Goal: Information Seeking & Learning: Learn about a topic

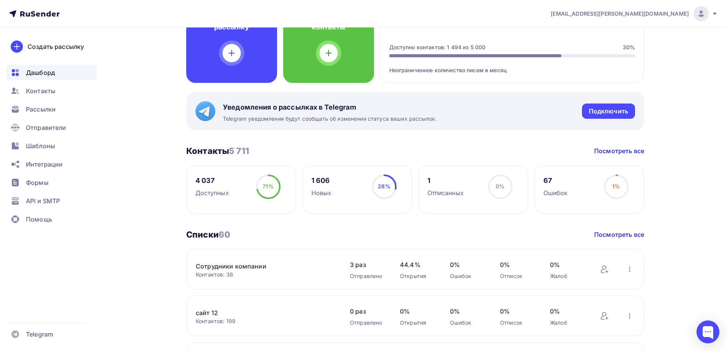
scroll to position [76, 0]
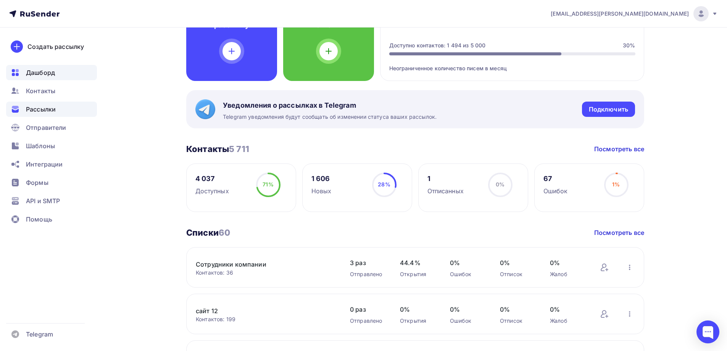
click at [52, 111] on span "Рассылки" at bounding box center [41, 109] width 30 height 9
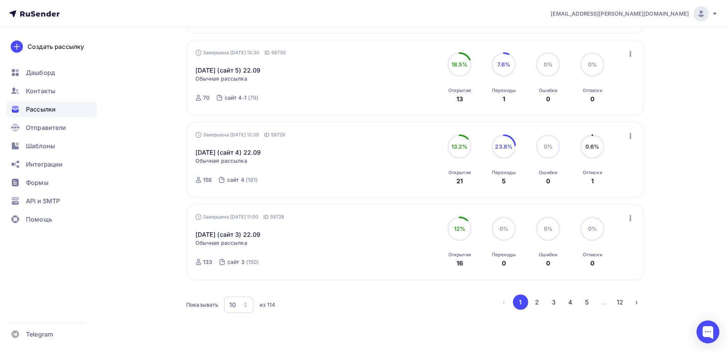
scroll to position [705, 0]
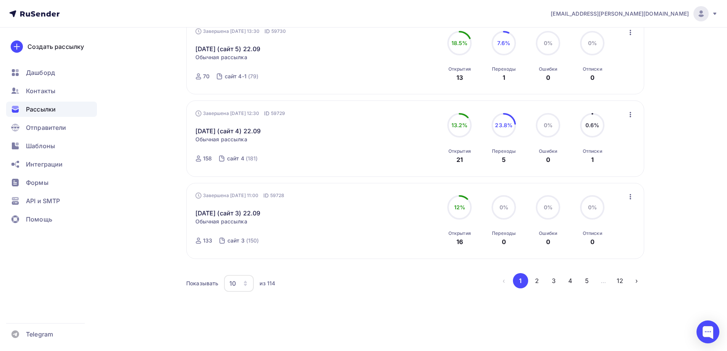
click at [230, 283] on div "10" at bounding box center [233, 283] width 6 height 9
click at [246, 257] on div "100" at bounding box center [269, 259] width 73 height 9
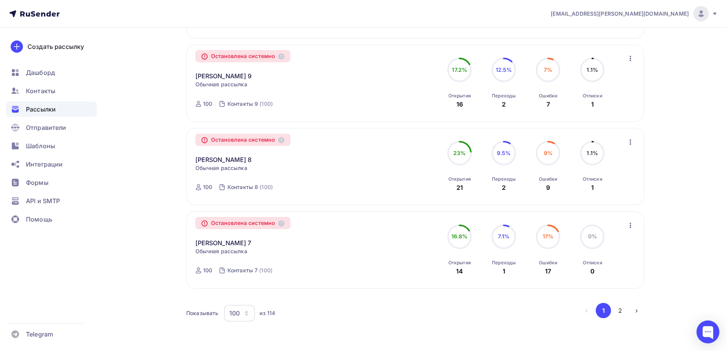
scroll to position [8144, 0]
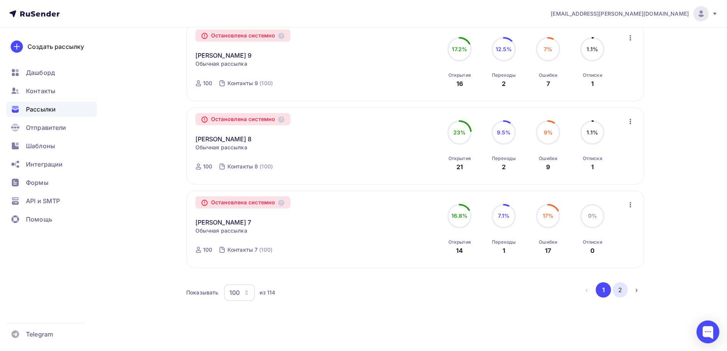
click at [618, 282] on button "2" at bounding box center [620, 289] width 15 height 15
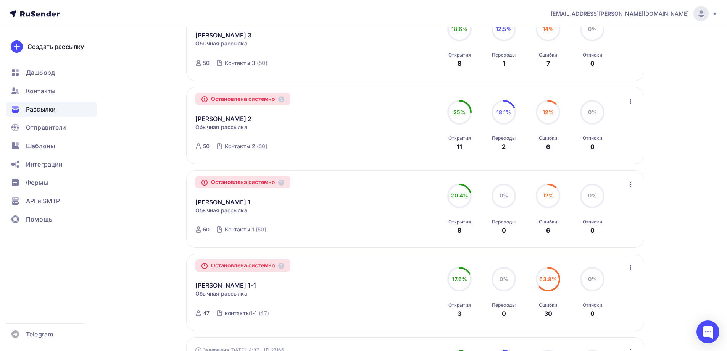
scroll to position [393, 0]
drag, startPoint x: 234, startPoint y: 286, endPoint x: 191, endPoint y: 286, distance: 43.5
click at [191, 286] on div "Остановлена системно Linda 1-1 Копировать в новую Обычная рассылка Завершена 17…" at bounding box center [415, 292] width 458 height 77
copy link "Linda 1-1"
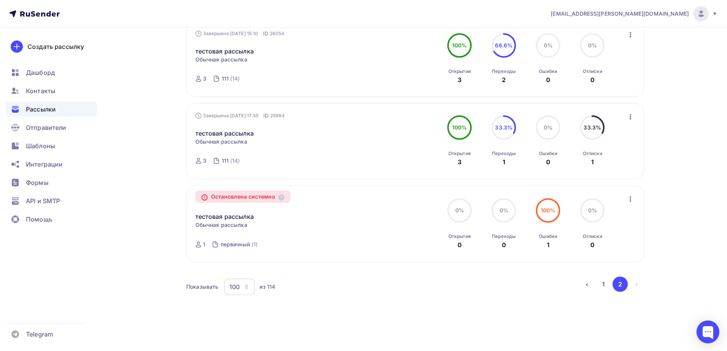
scroll to position [1042, 0]
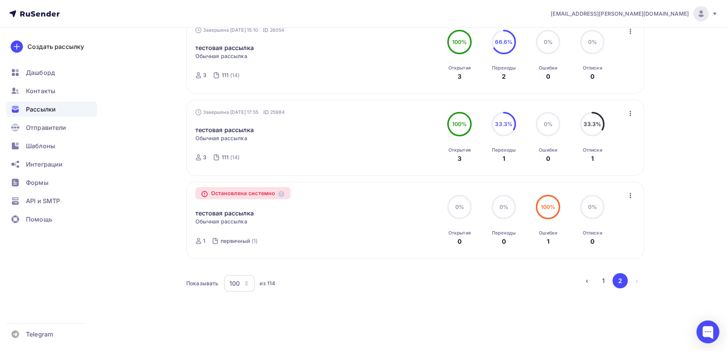
click at [608, 279] on button "1" at bounding box center [603, 280] width 15 height 15
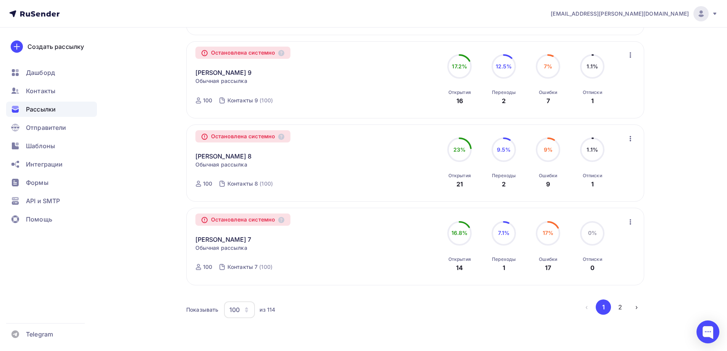
scroll to position [8144, 0]
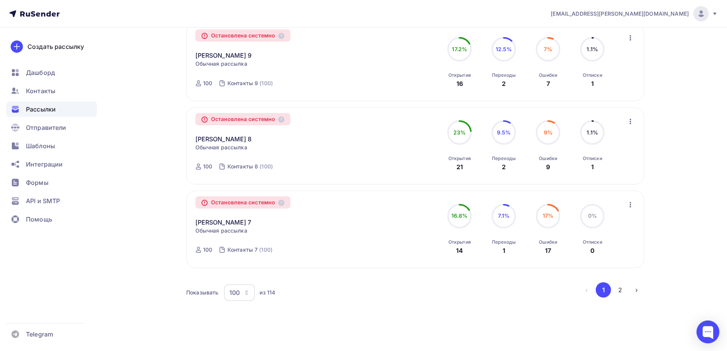
click at [620, 282] on button "2" at bounding box center [620, 289] width 15 height 15
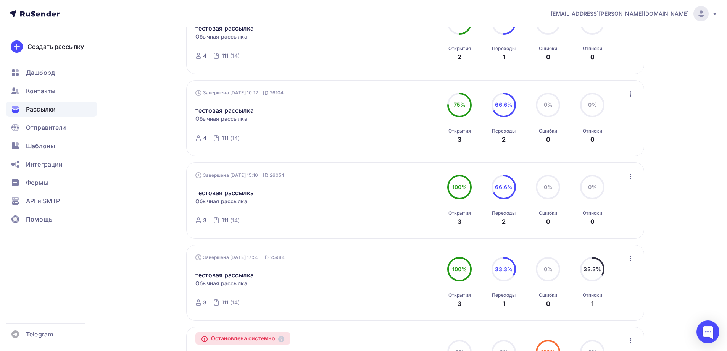
scroll to position [1042, 0]
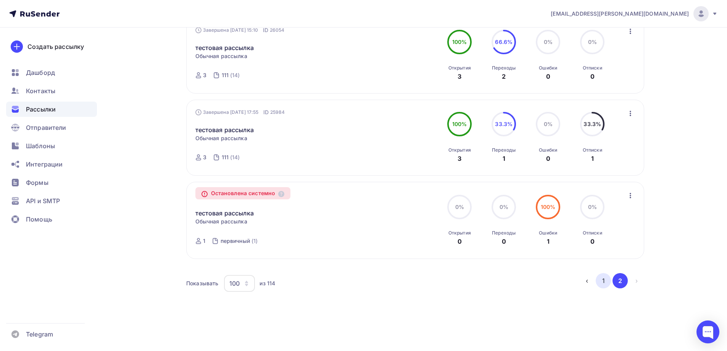
click at [604, 280] on button "1" at bounding box center [603, 280] width 15 height 15
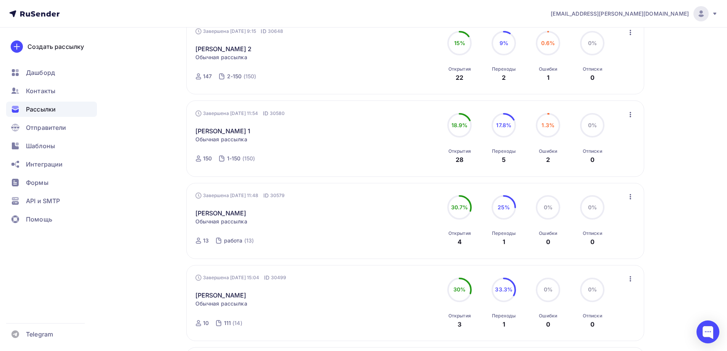
scroll to position [7768, 0]
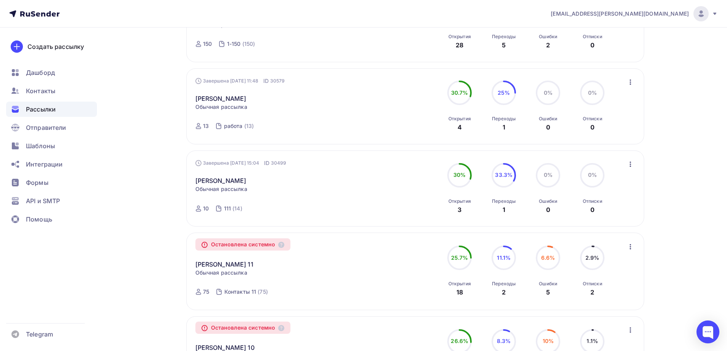
drag, startPoint x: 245, startPoint y: 174, endPoint x: 231, endPoint y: 175, distance: 14.5
click at [231, 175] on div "Olivia офис Статистика Обзор рассылки Копировать в новую Добавить в папку" at bounding box center [283, 176] width 174 height 18
drag, startPoint x: 238, startPoint y: 172, endPoint x: 192, endPoint y: 171, distance: 46.2
click at [192, 171] on div "Завершена 03.12.2024, 15:04 ID 30499 Olivia офис Статистика Обзор рассылки Копи…" at bounding box center [415, 188] width 458 height 76
copy link "Olivia офис"
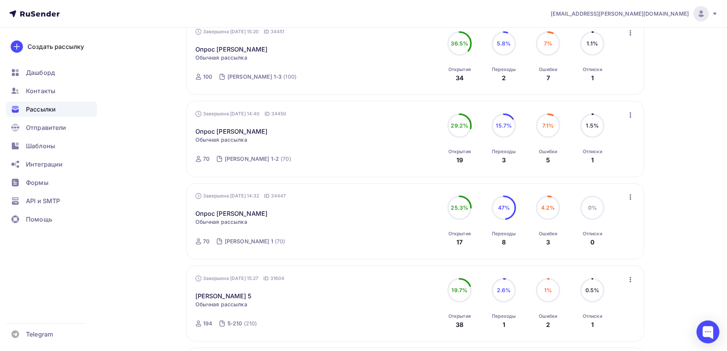
scroll to position [6546, 0]
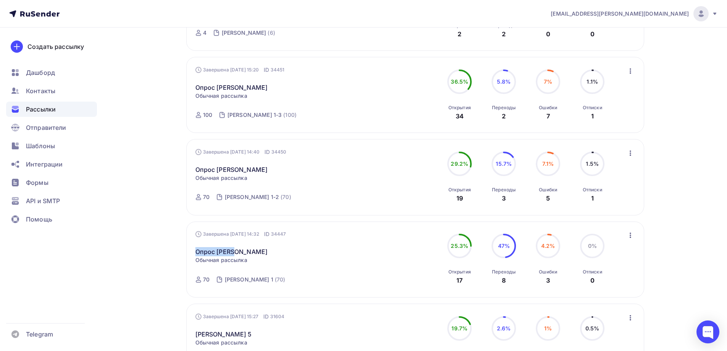
drag, startPoint x: 207, startPoint y: 242, endPoint x: 185, endPoint y: 243, distance: 21.4
copy link "Опрос Антон"
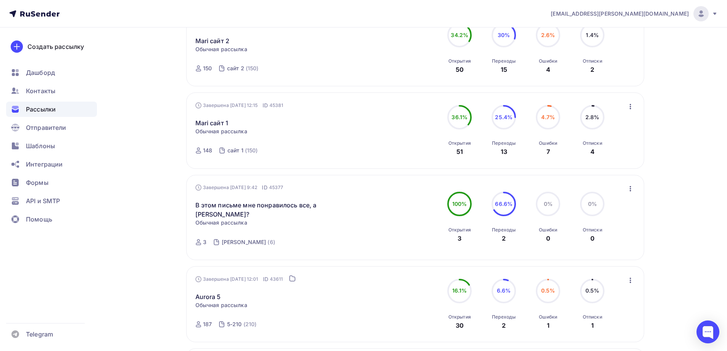
scroll to position [5172, 0]
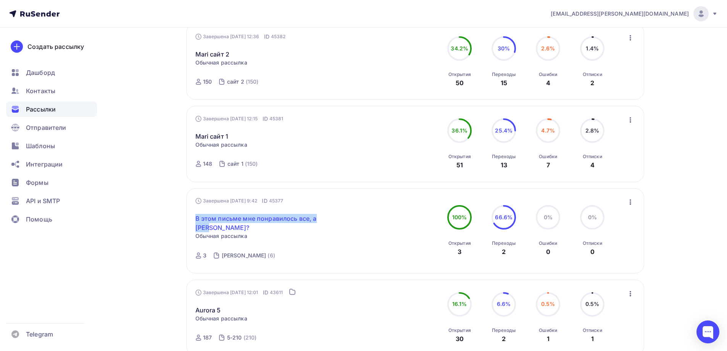
drag, startPoint x: 191, startPoint y: 209, endPoint x: 214, endPoint y: 220, distance: 25.1
click at [214, 220] on div "Завершена 13.05.2025, 9:42 ID 45377 В этом письме мне понравилось все, а Вам? С…" at bounding box center [415, 230] width 458 height 85
copy link "В этом письме мне понравилось все, а [PERSON_NAME]?"
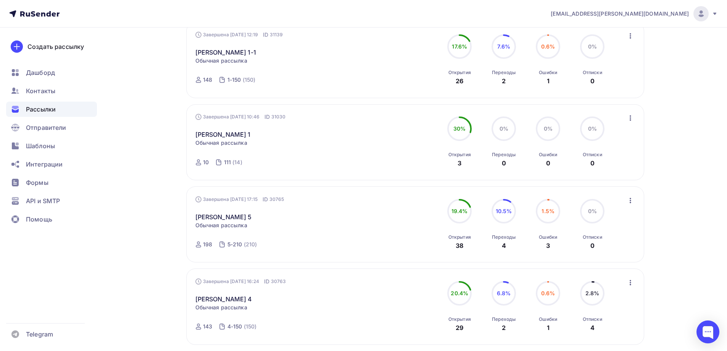
scroll to position [7234, 0]
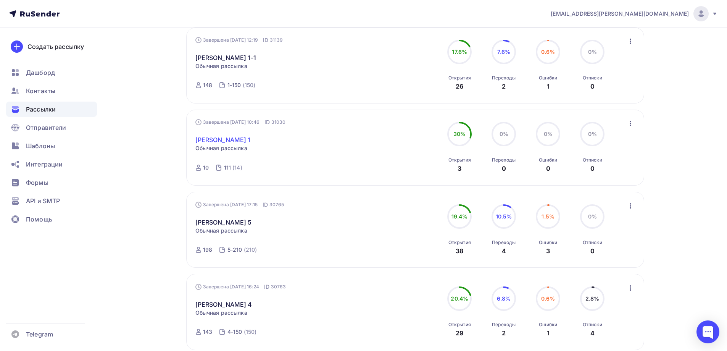
click at [202, 135] on link "Vikki 1" at bounding box center [223, 139] width 55 height 9
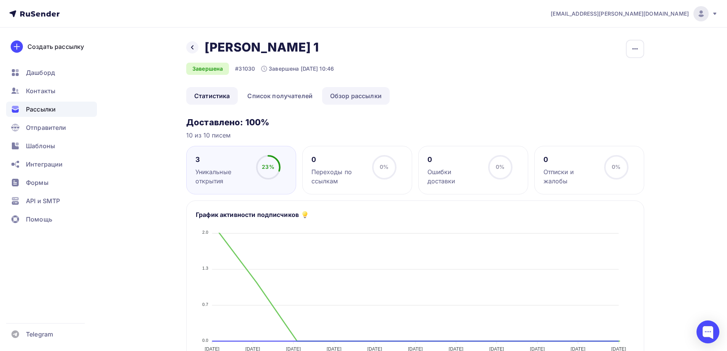
click at [359, 94] on link "Обзор рассылки" at bounding box center [356, 96] width 68 height 18
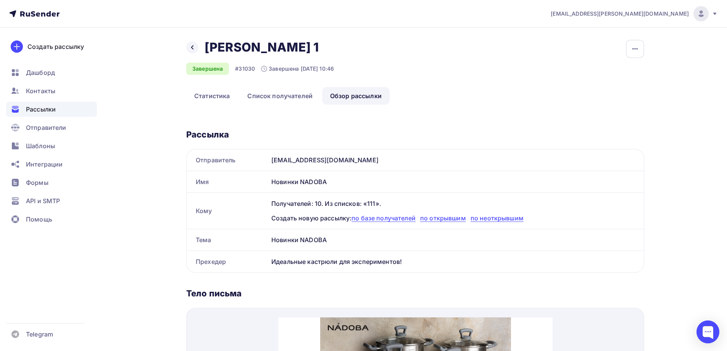
drag, startPoint x: 333, startPoint y: 239, endPoint x: 262, endPoint y: 238, distance: 71.4
click at [262, 238] on div "Тема Новинки NADOBA" at bounding box center [415, 239] width 457 height 21
copy div "Тема Новинки NADOBA"
drag, startPoint x: 407, startPoint y: 267, endPoint x: 266, endPoint y: 262, distance: 141.4
click at [266, 262] on div "Прехедер Идеальные кастрюли для экспериментов!" at bounding box center [415, 261] width 457 height 21
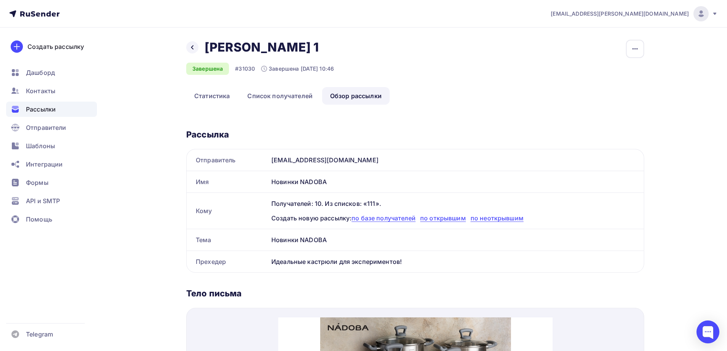
copy div "Прехедер Идеальные кастрюли для экспериментов!"
click at [189, 47] on icon at bounding box center [192, 47] width 6 height 6
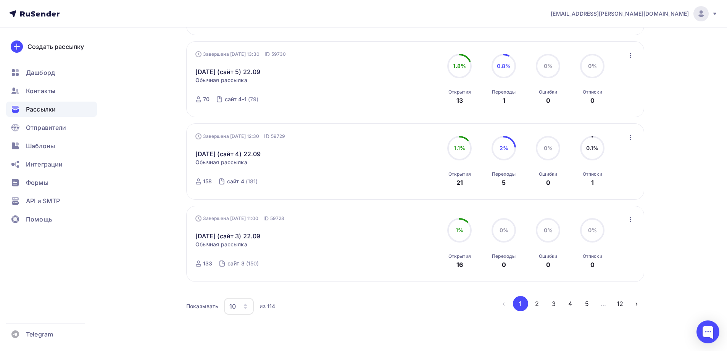
scroll to position [705, 0]
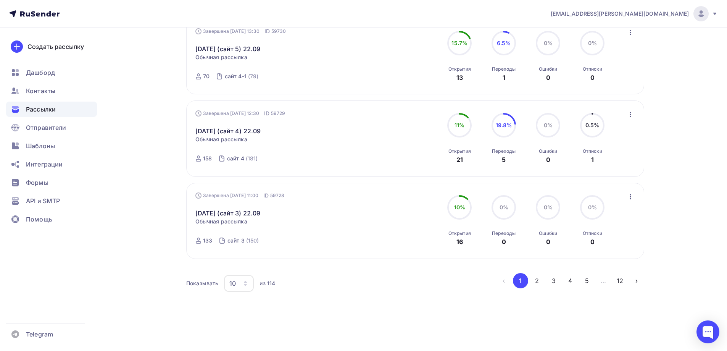
click at [231, 293] on div "Показывать 10 10 20 50 100 из 114 ‹ 1 2 3 4 5 … 12 ›" at bounding box center [415, 283] width 458 height 21
click at [238, 280] on div "10" at bounding box center [239, 283] width 30 height 17
click at [246, 261] on div "100" at bounding box center [269, 259] width 73 height 9
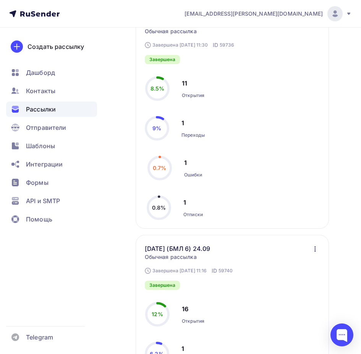
scroll to position [611, 0]
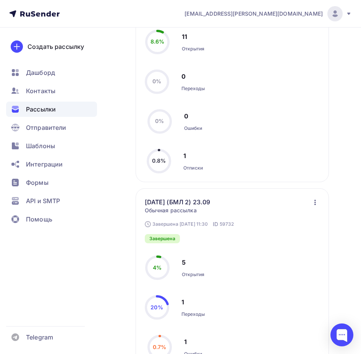
scroll to position [939, 0]
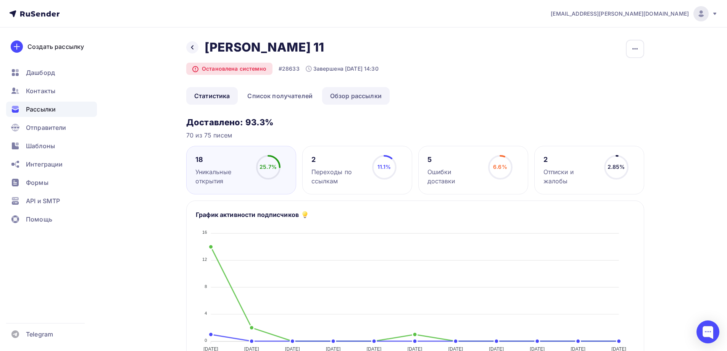
click at [347, 96] on link "Обзор рассылки" at bounding box center [356, 96] width 68 height 18
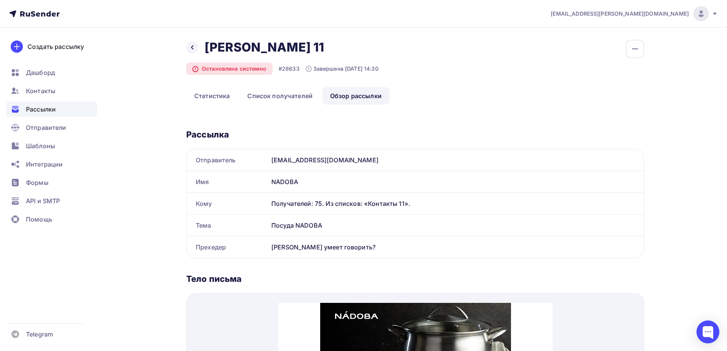
drag, startPoint x: 270, startPoint y: 223, endPoint x: 337, endPoint y: 222, distance: 66.8
click at [337, 222] on div "Тема Посуда NADOBA" at bounding box center [415, 225] width 457 height 21
drag, startPoint x: 365, startPoint y: 245, endPoint x: 272, endPoint y: 245, distance: 93.6
click at [272, 245] on div "Кухня умеет говорить?" at bounding box center [456, 246] width 376 height 21
copy div "Кухня умеет говорить?"
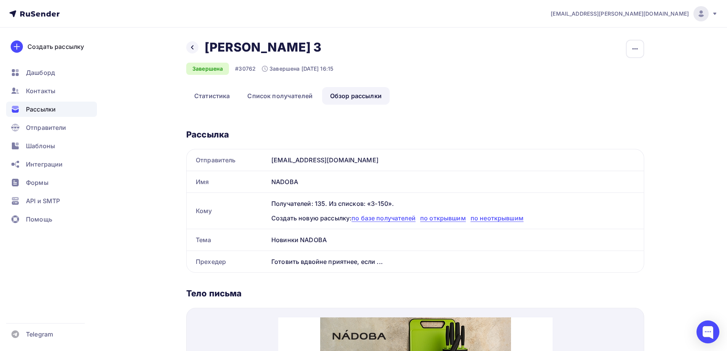
drag, startPoint x: 333, startPoint y: 241, endPoint x: 265, endPoint y: 240, distance: 68.4
click at [265, 240] on div "Тема Новинки NADOBA" at bounding box center [415, 239] width 457 height 21
copy div "Тема Новинки NADOBA"
drag, startPoint x: 385, startPoint y: 262, endPoint x: 444, endPoint y: 121, distance: 153.4
click at [264, 261] on div "Прехедер Готовить вдвойне приятнее, если ..." at bounding box center [415, 261] width 457 height 21
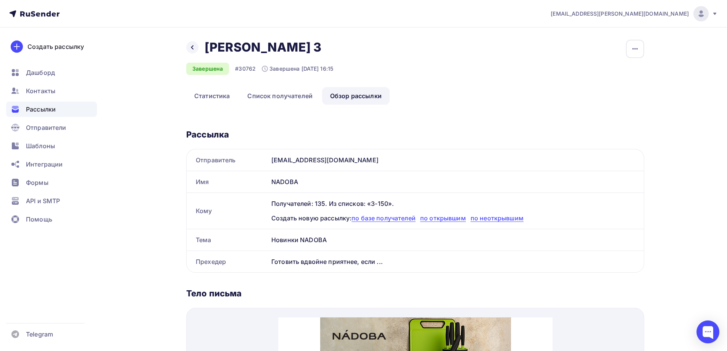
copy div "Прехедер Готовить вдвойне приятнее, если ..."
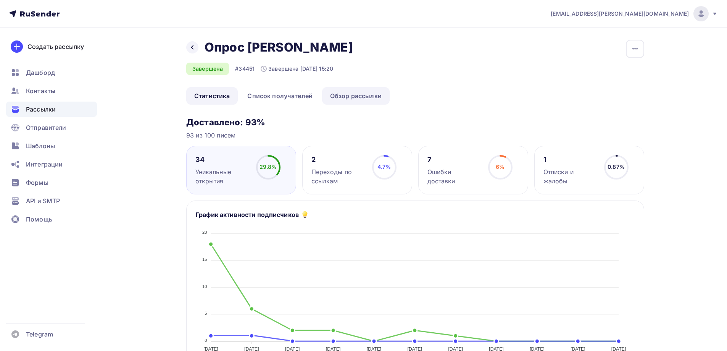
click at [357, 88] on link "Обзор рассылки" at bounding box center [356, 96] width 68 height 18
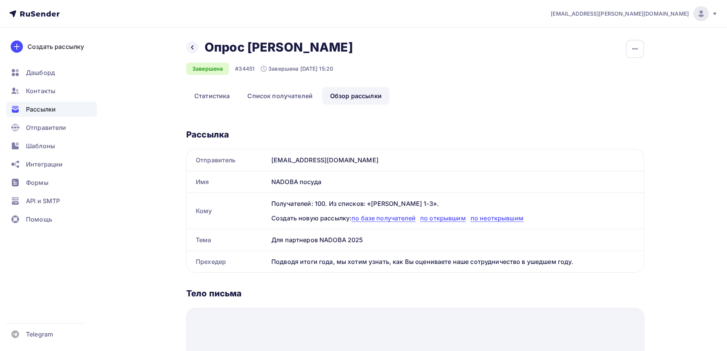
click at [359, 93] on link "Обзор рассылки" at bounding box center [356, 96] width 68 height 18
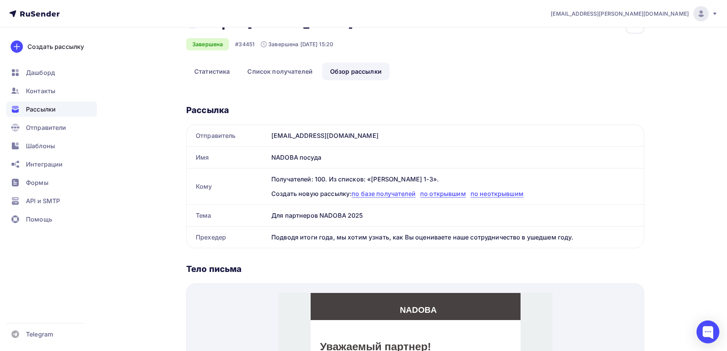
scroll to position [38, 0]
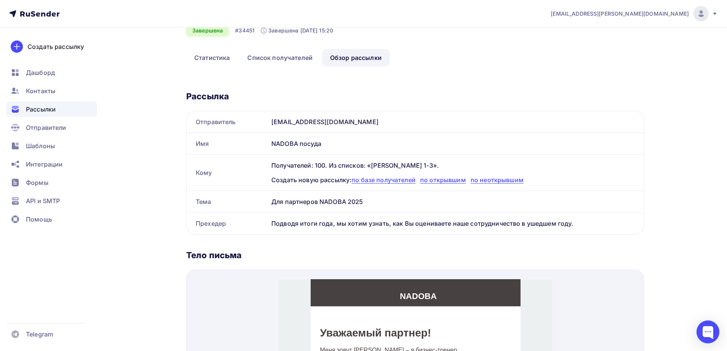
drag, startPoint x: 380, startPoint y: 199, endPoint x: 279, endPoint y: 195, distance: 100.9
click at [268, 199] on div "Тема Для партнеров NADOBA 2025" at bounding box center [415, 201] width 457 height 21
copy div "Тема Для партнеров NADOBA 2025"
drag, startPoint x: 571, startPoint y: 223, endPoint x: 590, endPoint y: 16, distance: 207.5
click at [257, 223] on div "Прехедер Подводя итоги года, мы хотим узнать, как Вы оцениваете наше сотрудниче…" at bounding box center [415, 223] width 457 height 21
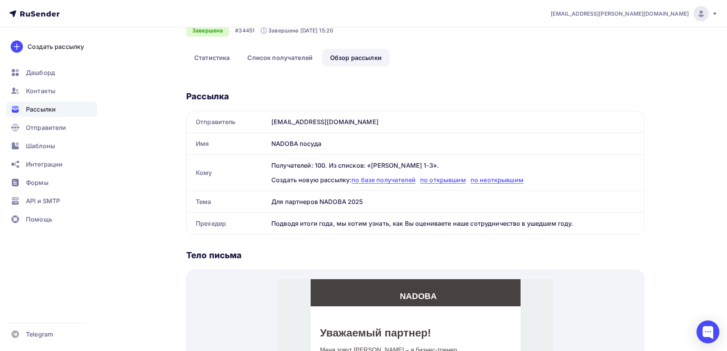
copy div "Прехедер Подводя итоги года, мы хотим узнать, как Вы оцениваете наше сотрудниче…"
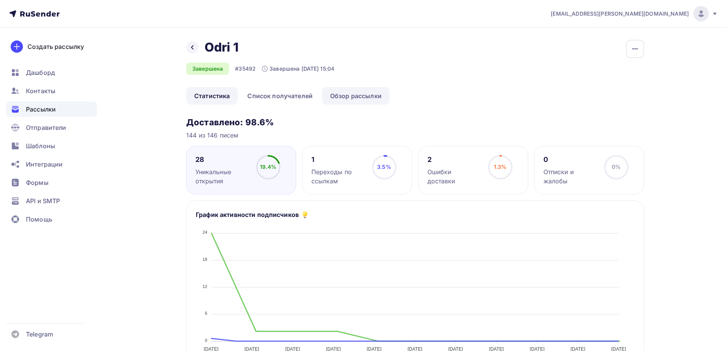
click at [355, 94] on link "Обзор рассылки" at bounding box center [356, 96] width 68 height 18
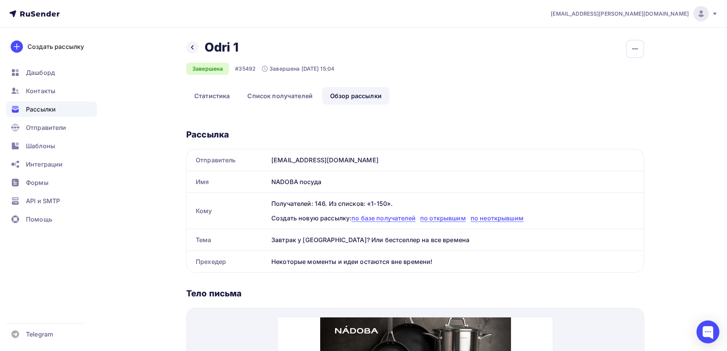
drag, startPoint x: 442, startPoint y: 239, endPoint x: 270, endPoint y: 241, distance: 172.6
click at [270, 241] on div "Завтрак у Тиффани? Или бестселлер на все времена" at bounding box center [456, 239] width 376 height 21
copy div "Завтрак у Тиффани? Или бестселлер на все времена"
drag, startPoint x: 272, startPoint y: 261, endPoint x: 446, endPoint y: 261, distance: 174.1
click at [446, 261] on div "Некоторые моменты и идеи остаются вне времени!" at bounding box center [456, 261] width 376 height 21
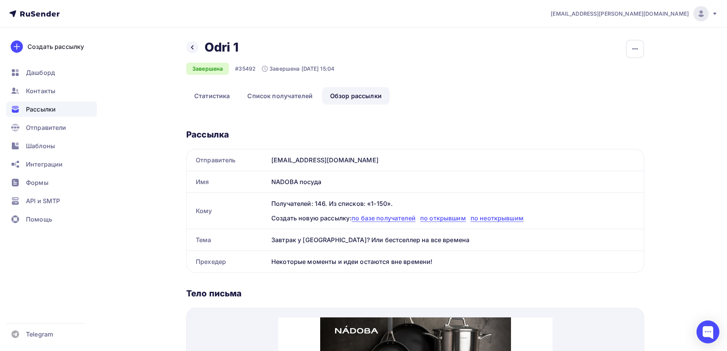
copy div "Некоторые моменты и идеи остаются вне времени!"
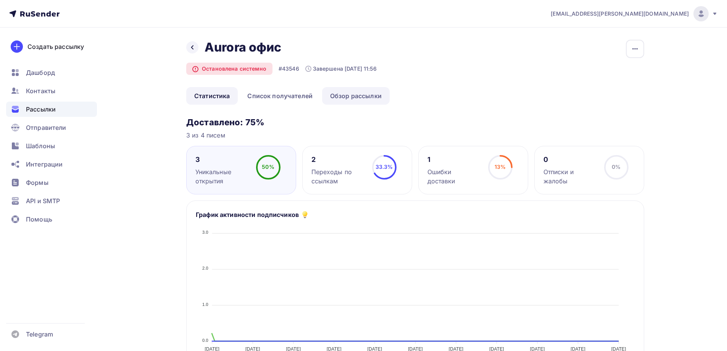
click at [359, 93] on link "Обзор рассылки" at bounding box center [356, 96] width 68 height 18
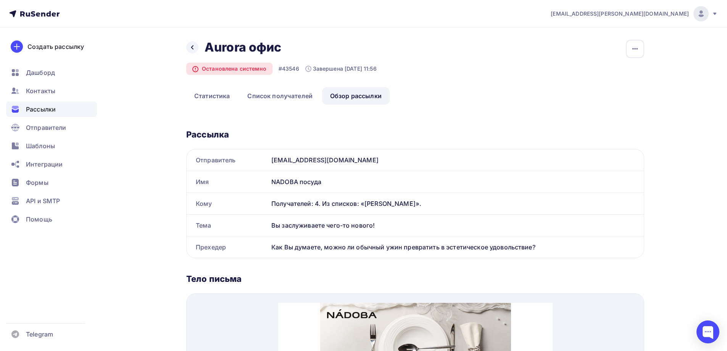
drag, startPoint x: 384, startPoint y: 220, endPoint x: 273, endPoint y: 226, distance: 111.6
click at [273, 226] on div "Вы заслуживаете чего-то нового!" at bounding box center [456, 225] width 376 height 21
copy div "Вы заслуживаете чего-то нового!"
drag, startPoint x: 273, startPoint y: 246, endPoint x: 548, endPoint y: 246, distance: 274.9
click at [548, 246] on div "Как Вы думаете, можно ли обычный ужин превратить в эстетическое удовольствие?" at bounding box center [456, 246] width 376 height 21
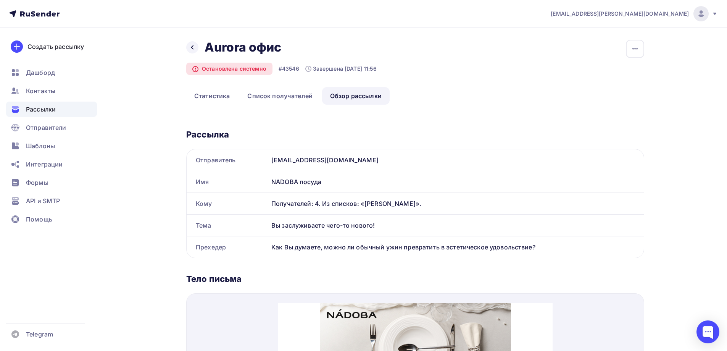
copy div "Как Вы думаете, можно ли обычный ужин превратить в эстетическое удовольствие?"
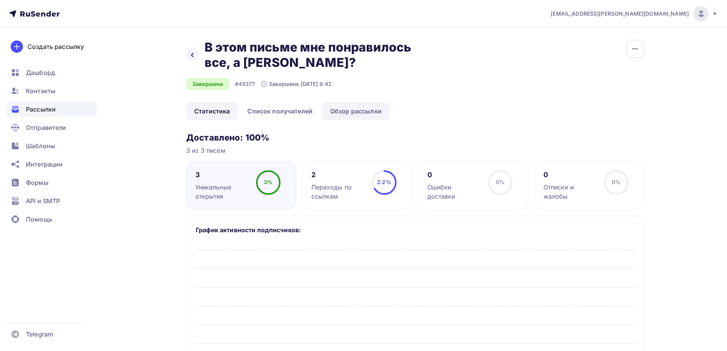
click at [352, 105] on link "Обзор рассылки" at bounding box center [356, 111] width 68 height 18
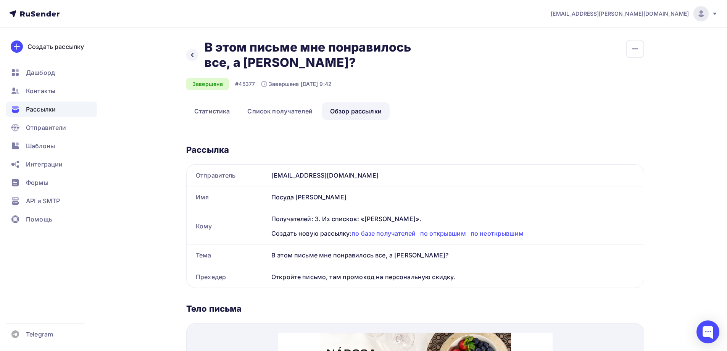
drag, startPoint x: 418, startPoint y: 255, endPoint x: 268, endPoint y: 254, distance: 149.3
click at [268, 254] on div "В этом письме мне понравилось все, а [PERSON_NAME]?" at bounding box center [456, 254] width 376 height 21
copy div "В этом письме мне понравилось все, а [PERSON_NAME]?"
drag, startPoint x: 273, startPoint y: 277, endPoint x: 467, endPoint y: 278, distance: 194.0
click at [467, 278] on div "Откройте письмо, там промокод на персональную скидку." at bounding box center [456, 276] width 376 height 21
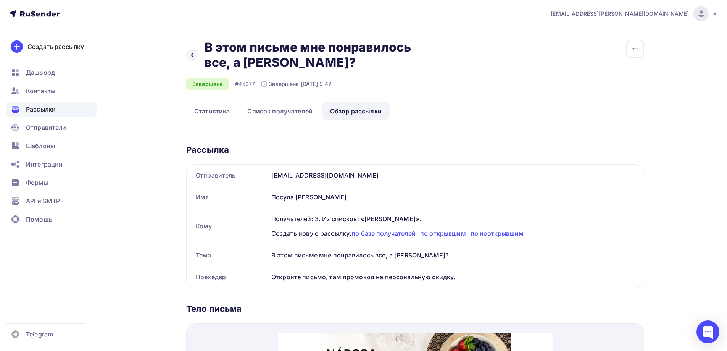
copy div "Откройте письмо, там промокод на персональную скидку."
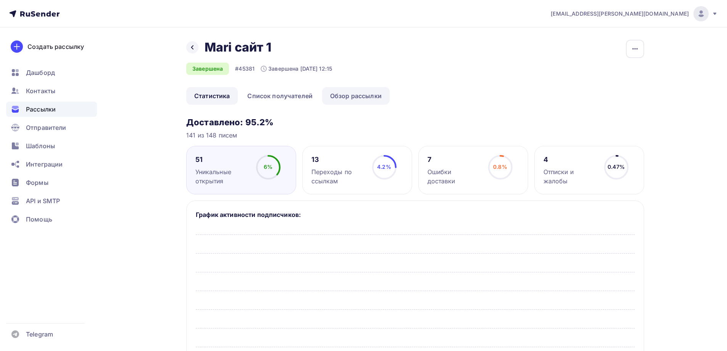
click at [368, 99] on link "Обзор рассылки" at bounding box center [356, 96] width 68 height 18
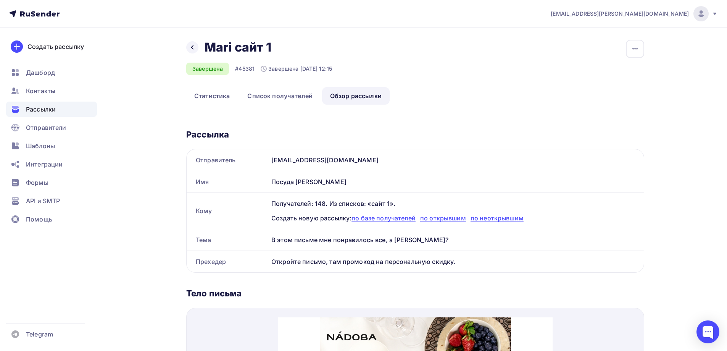
drag, startPoint x: 273, startPoint y: 239, endPoint x: 432, endPoint y: 240, distance: 159.2
click at [432, 240] on div "В этом письме мне понравилось все, а [PERSON_NAME]?" at bounding box center [456, 239] width 376 height 21
copy div "В этом письме мне понравилось все, а [PERSON_NAME]?"
drag, startPoint x: 273, startPoint y: 261, endPoint x: 477, endPoint y: 258, distance: 204.3
click at [477, 258] on div "Откройте письмо, там промокод на персональную скидку." at bounding box center [456, 261] width 376 height 21
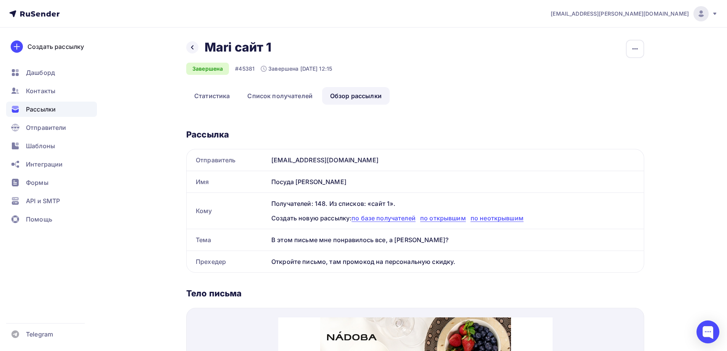
copy div "Откройте письмо, там промокод на персональную скидку."
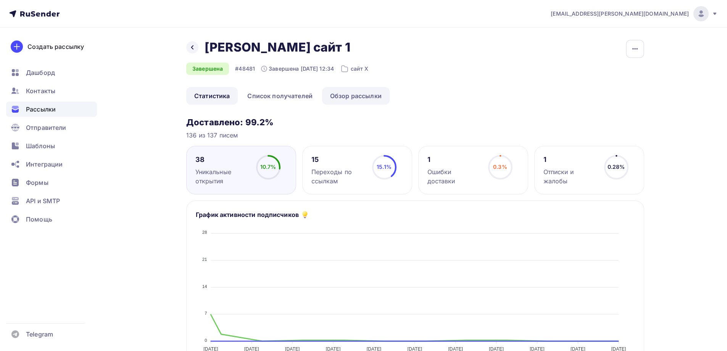
click at [359, 90] on link "Обзор рассылки" at bounding box center [356, 96] width 68 height 18
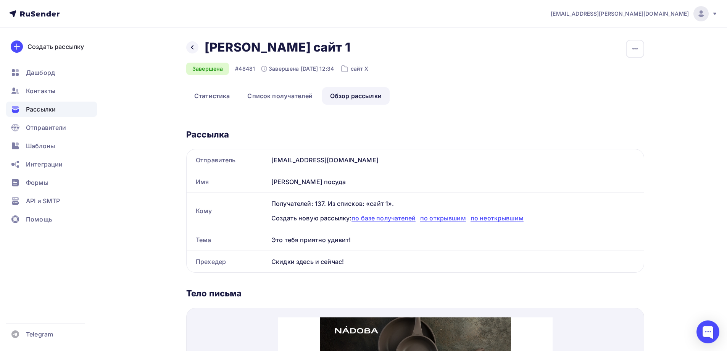
drag, startPoint x: 272, startPoint y: 239, endPoint x: 363, endPoint y: 239, distance: 90.5
click at [363, 239] on div "Это тебя приятно удивит!" at bounding box center [456, 239] width 376 height 21
copy div "Это тебя приятно удивит!"
drag, startPoint x: 271, startPoint y: 262, endPoint x: 365, endPoint y: 262, distance: 93.6
click at [365, 262] on div "Скидки здесь и сейчас!" at bounding box center [456, 261] width 376 height 21
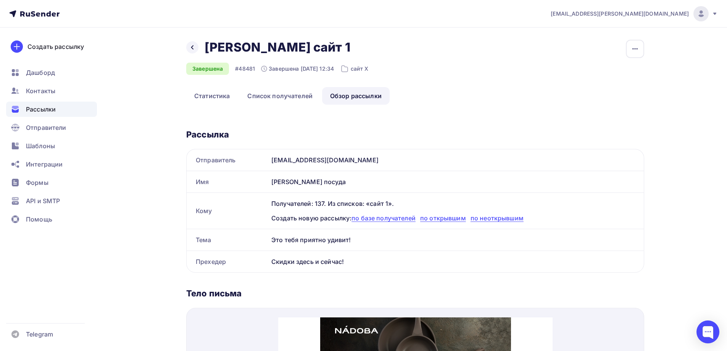
copy div "Скидки здесь и сейчас!"
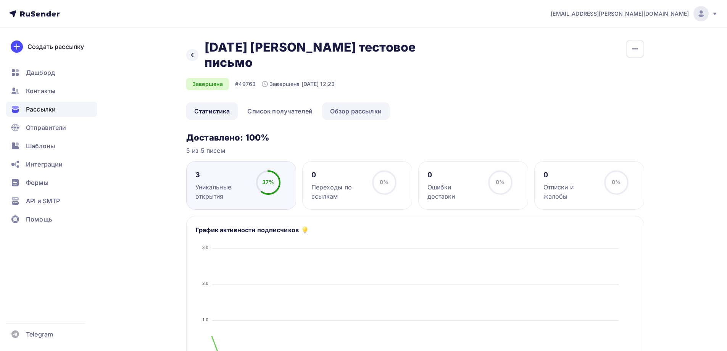
click at [359, 102] on link "Обзор рассылки" at bounding box center [356, 111] width 68 height 18
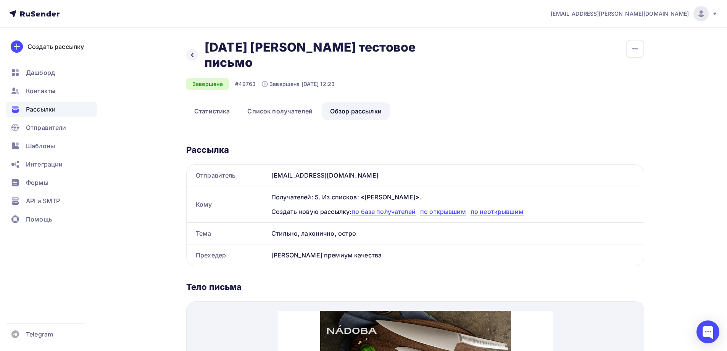
drag, startPoint x: 275, startPoint y: 217, endPoint x: 361, endPoint y: 218, distance: 86.7
click at [361, 223] on div "Cтильно, лаконично, остро" at bounding box center [456, 233] width 376 height 21
copy div "Cтильно, лаконично, остро"
drag, startPoint x: 278, startPoint y: 239, endPoint x: 406, endPoint y: 231, distance: 128.9
click at [401, 244] on div "Ножи BLAIR премиум качества" at bounding box center [456, 254] width 376 height 21
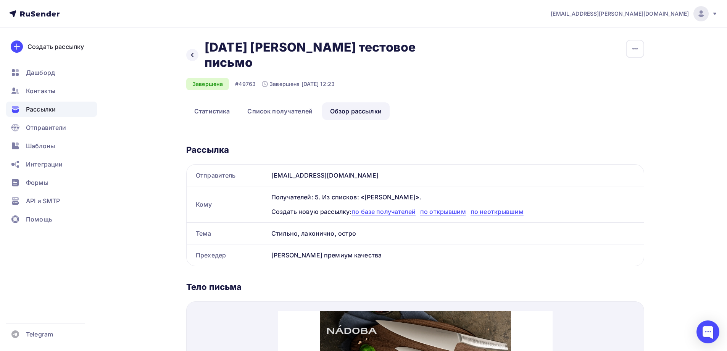
copy div "Ножи BLAIR премиум качества"
click at [192, 49] on div at bounding box center [192, 55] width 12 height 12
